Goal: Find specific page/section: Find specific page/section

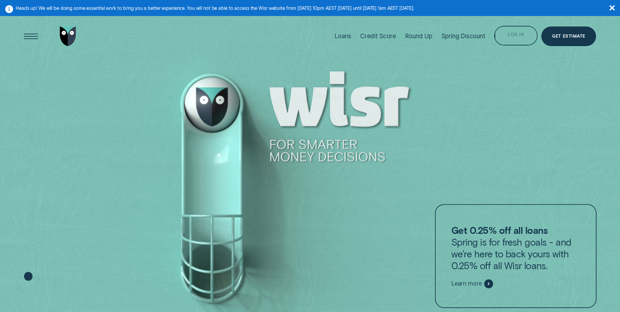
click at [515, 35] on div "Log in" at bounding box center [516, 37] width 16 height 4
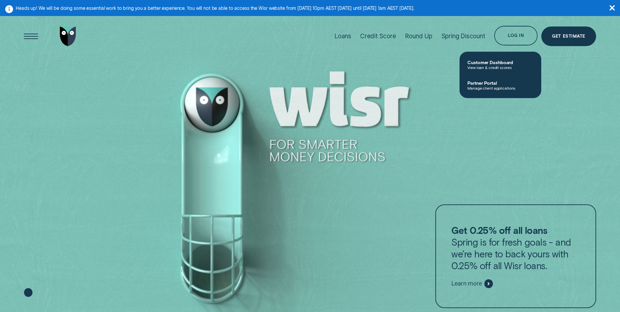
click at [514, 91] on link "Partner Portal Manage client applications" at bounding box center [501, 85] width 82 height 21
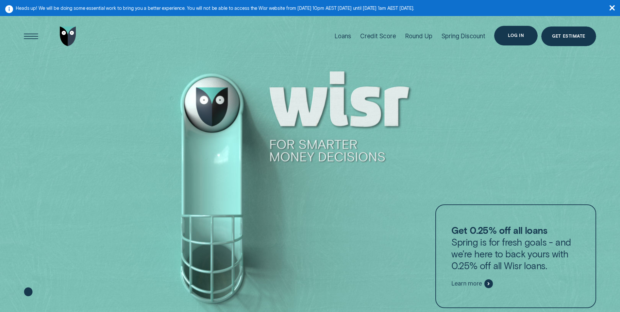
click at [515, 36] on div "Log in" at bounding box center [516, 36] width 16 height 4
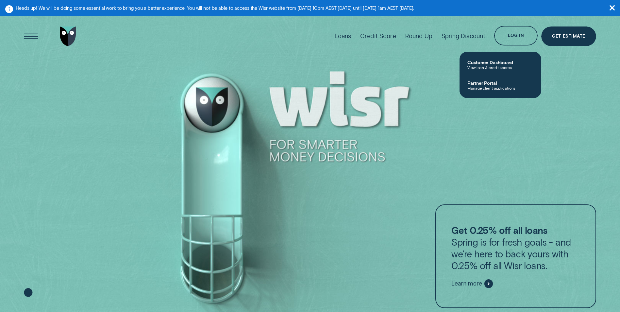
click at [490, 86] on span "Manage client applications" at bounding box center [501, 88] width 66 height 5
